Goal: Complete application form

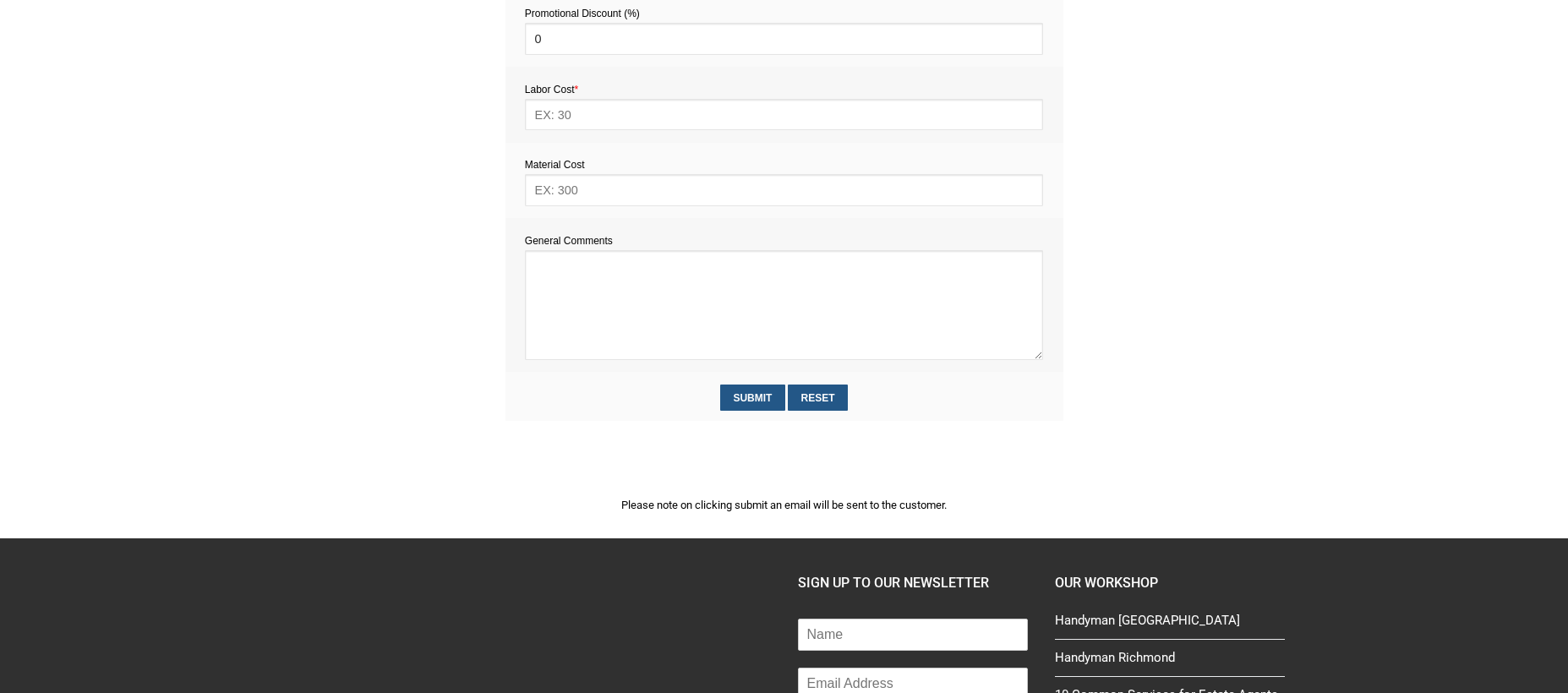
scroll to position [873, 0]
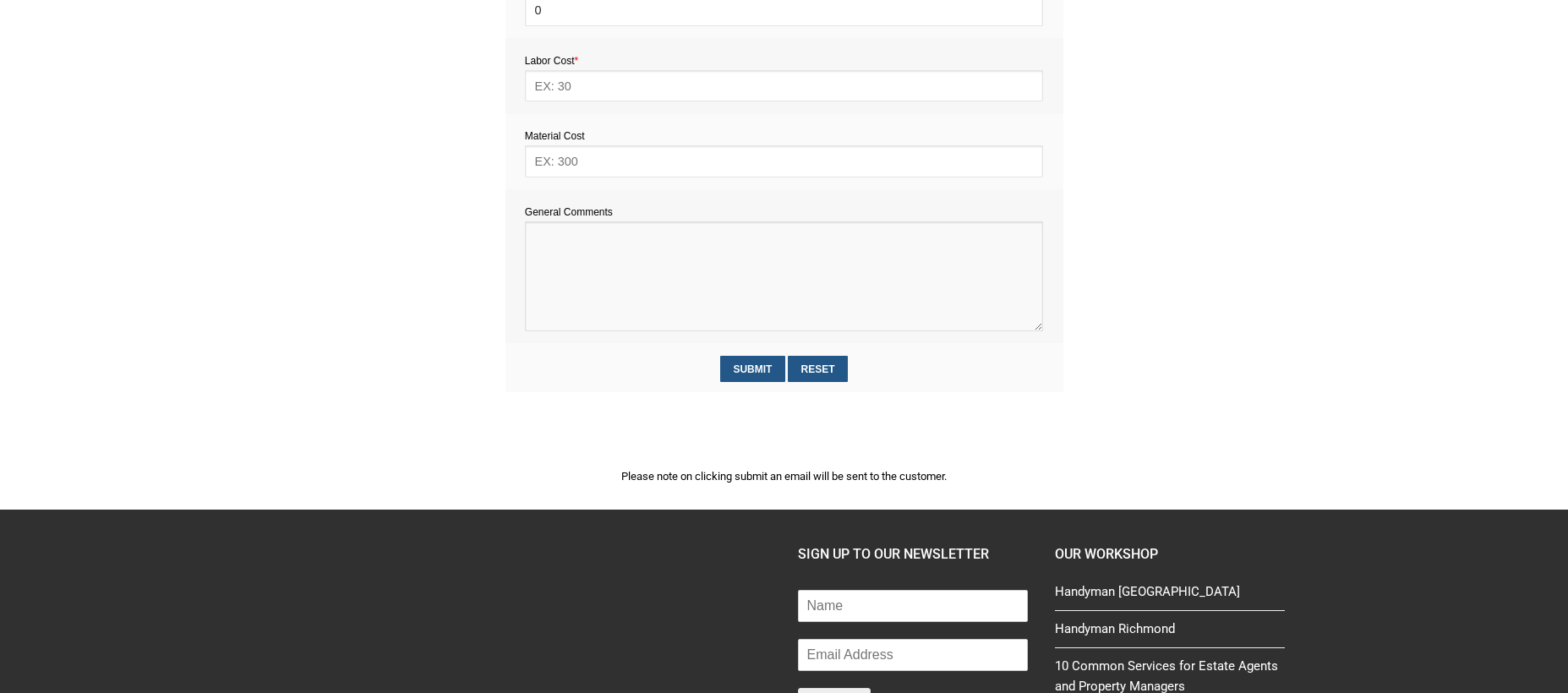
click at [590, 252] on textarea at bounding box center [784, 276] width 518 height 110
paste textarea "Estimate provision for a professional handyman (service call out and labour) to…"
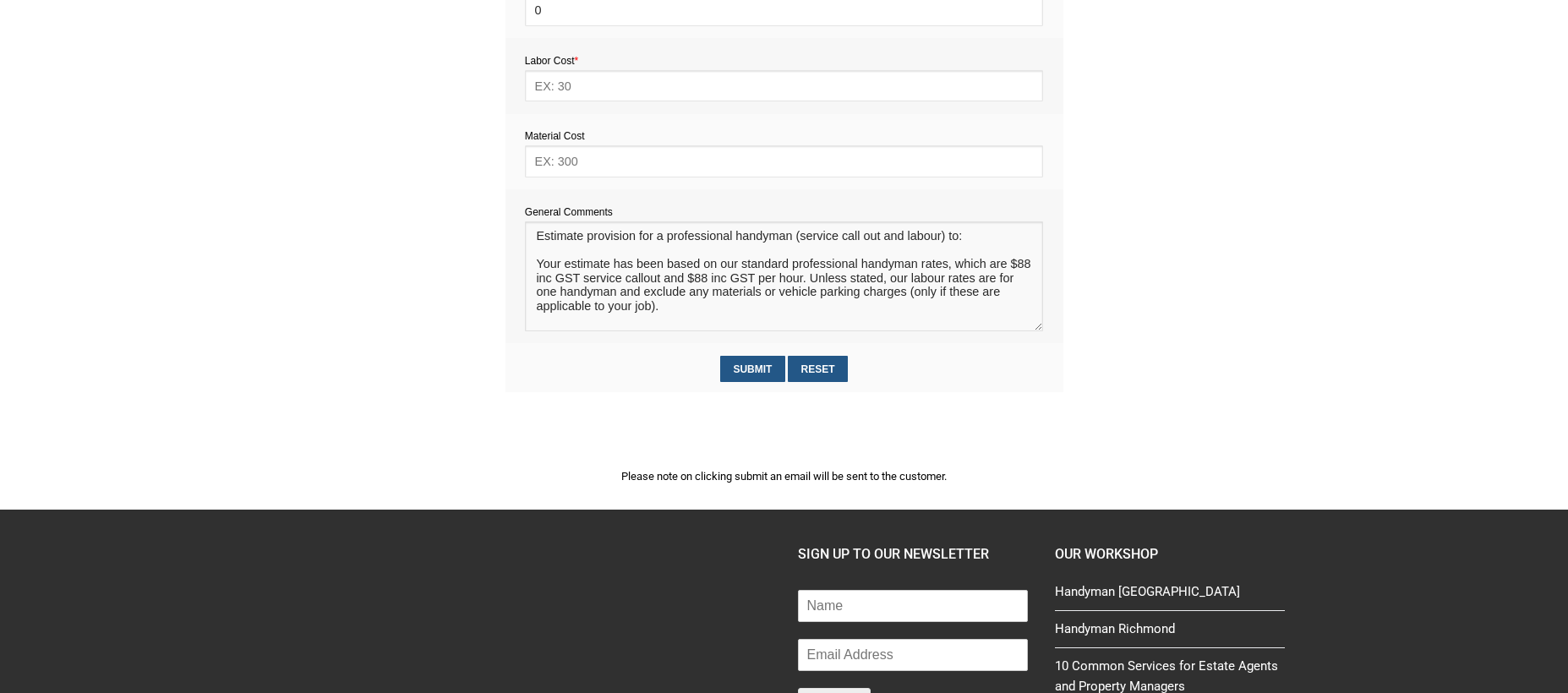
scroll to position [0, 0]
click at [549, 265] on textarea at bounding box center [784, 276] width 518 height 110
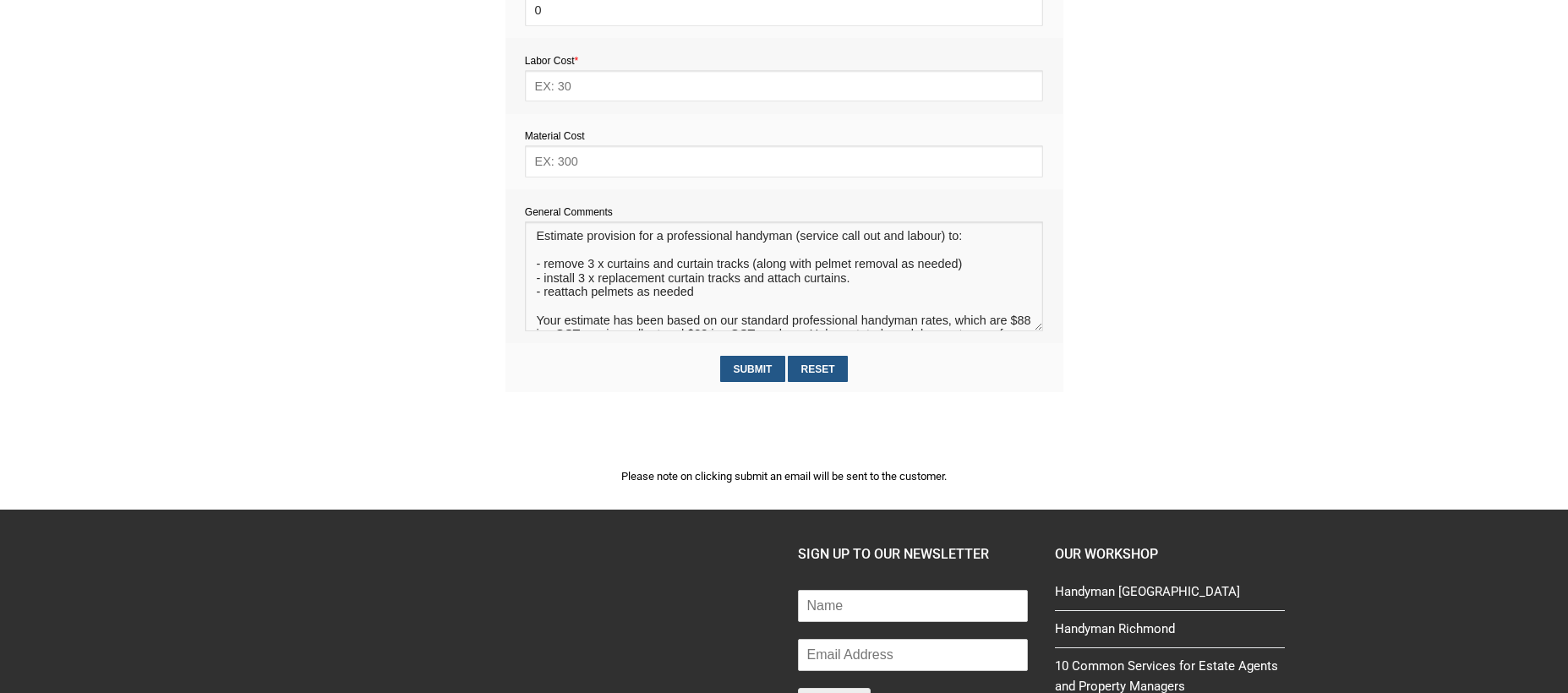
click at [622, 311] on textarea at bounding box center [784, 276] width 518 height 110
click at [847, 284] on textarea at bounding box center [784, 276] width 518 height 110
click at [823, 310] on textarea at bounding box center [784, 276] width 518 height 110
click at [847, 282] on textarea at bounding box center [784, 276] width 518 height 110
type textarea "Estimate provision for a professional handyman (service call out and labour) to…"
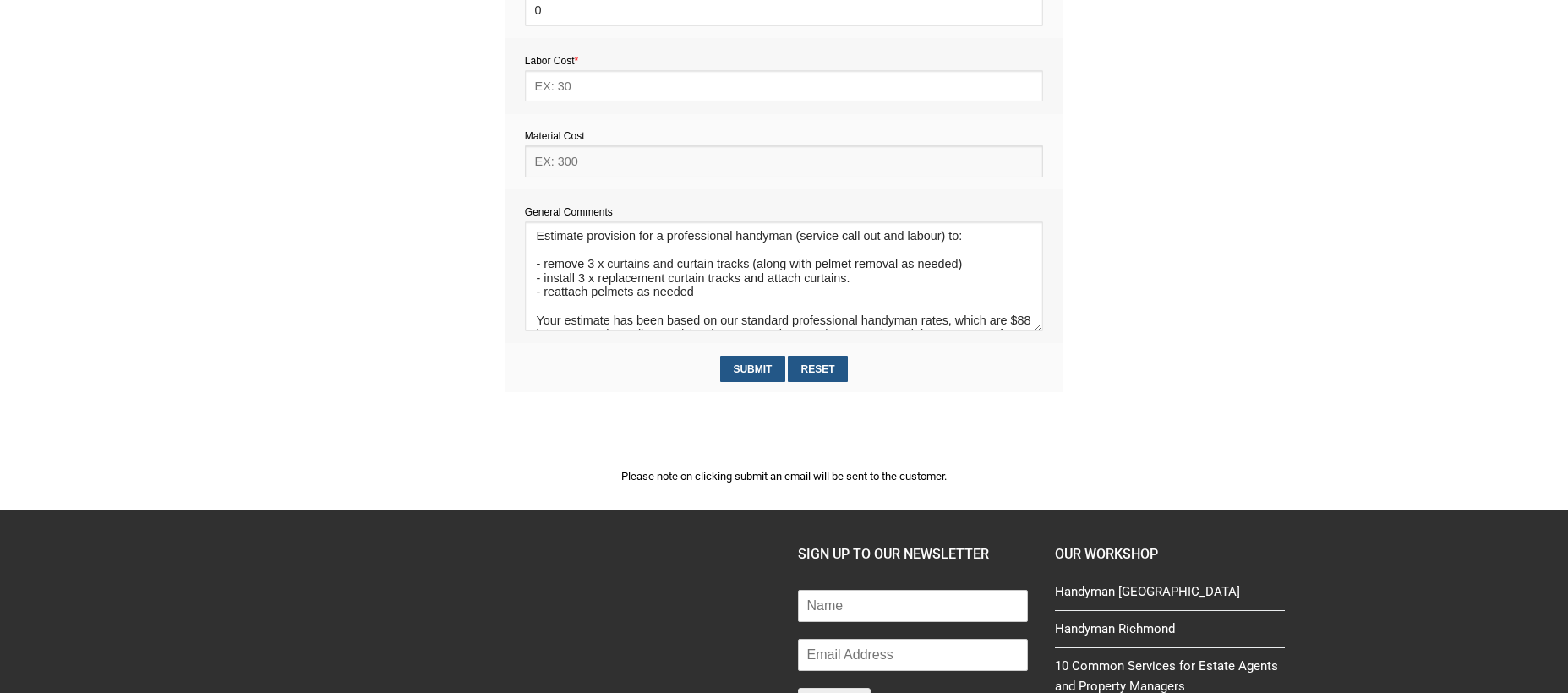
click at [619, 159] on input "text" at bounding box center [784, 160] width 518 height 31
type input "2"
type input "20"
click at [552, 96] on input "text" at bounding box center [784, 85] width 518 height 31
click at [557, 84] on input "text" at bounding box center [784, 85] width 518 height 31
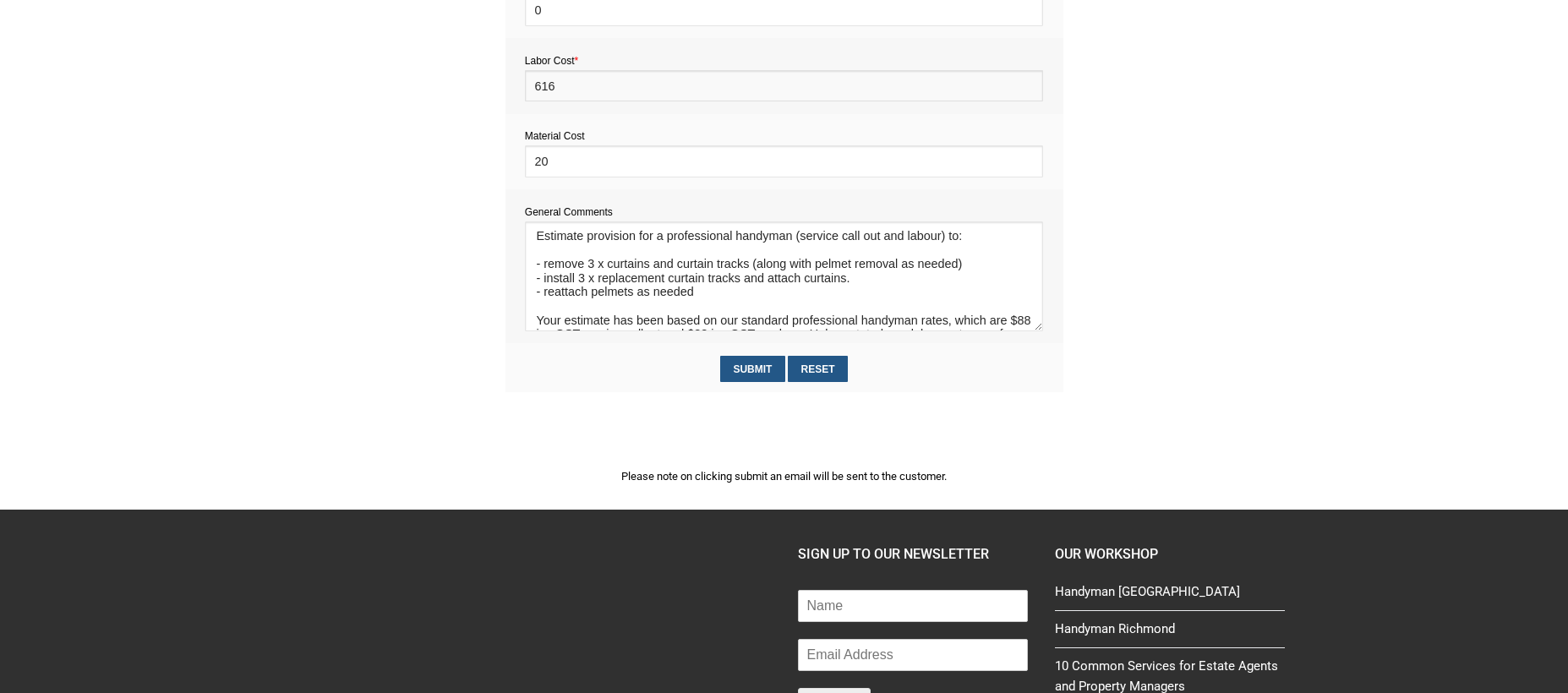
drag, startPoint x: 573, startPoint y: 92, endPoint x: 525, endPoint y: 92, distance: 48.0
click at [525, 92] on input "616" at bounding box center [784, 85] width 518 height 31
type input "528"
click at [571, 450] on div "2345e2c5d5f72562f27550317fc0dec589e7a86bab2aadbe371c77e88a3318c7 f6879ebfd450a6…" at bounding box center [784, 103] width 557 height 694
click at [771, 365] on input "Submit" at bounding box center [752, 369] width 66 height 27
